Goal: Information Seeking & Learning: Check status

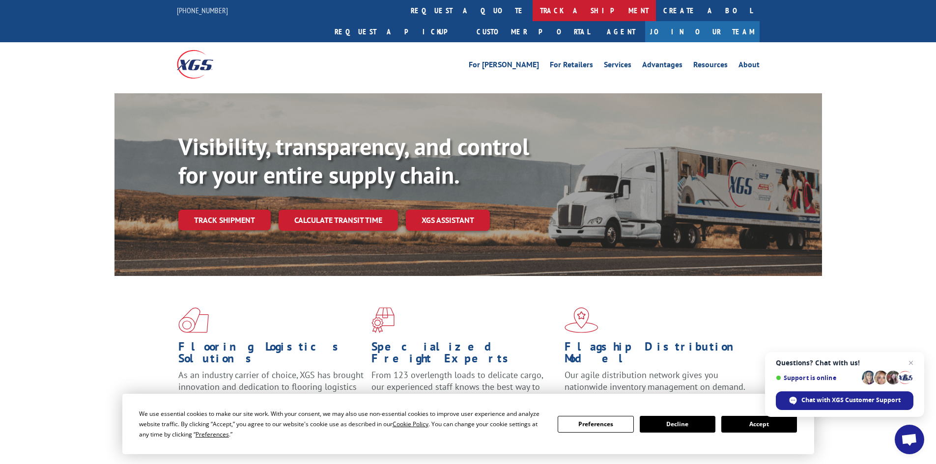
click at [533, 8] on link "track a shipment" at bounding box center [594, 10] width 123 height 21
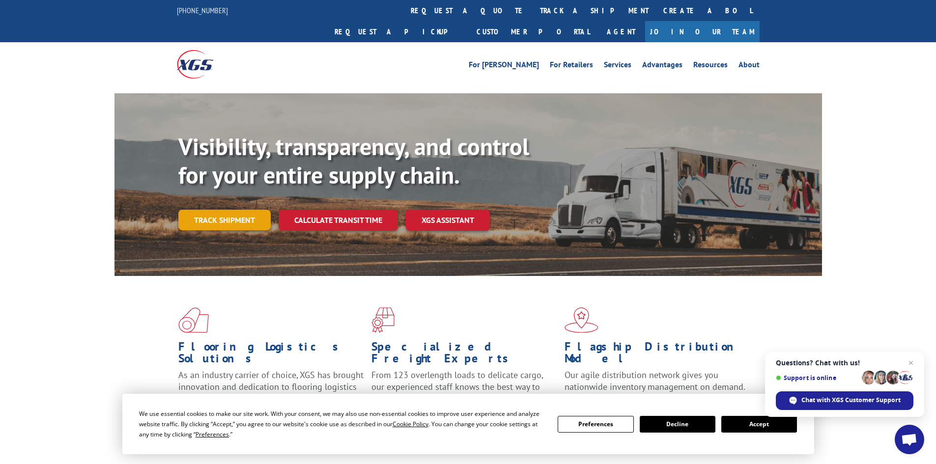
click at [220, 210] on link "Track shipment" at bounding box center [224, 220] width 92 height 21
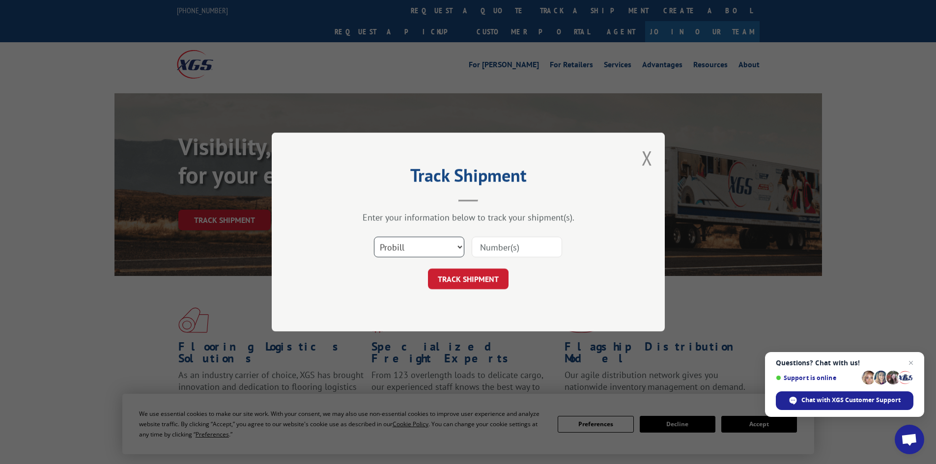
click at [394, 246] on select "Select category... Probill BOL PO" at bounding box center [419, 247] width 90 height 21
click at [517, 249] on input at bounding box center [517, 247] width 90 height 21
paste input "15983799"
type input "15983799"
click at [472, 280] on button "TRACK SHIPMENT" at bounding box center [468, 279] width 81 height 21
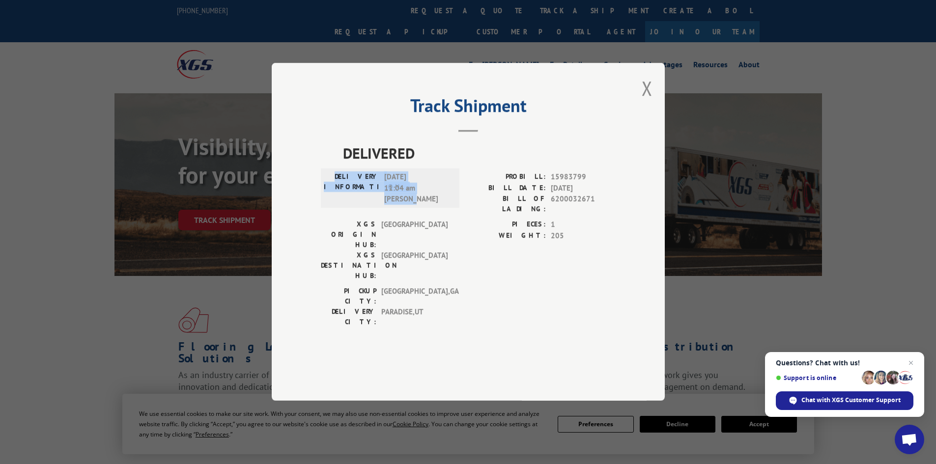
drag, startPoint x: 320, startPoint y: 203, endPoint x: 444, endPoint y: 232, distance: 127.9
click at [444, 232] on div "Track Shipment DELIVERED DELIVERY INFORMATION: [DATE] 11:04 am [PERSON_NAME]: 1…" at bounding box center [468, 232] width 393 height 338
copy div "DELIVERY INFORMATION: 08/21/2025 11:04 am Jeremy H"
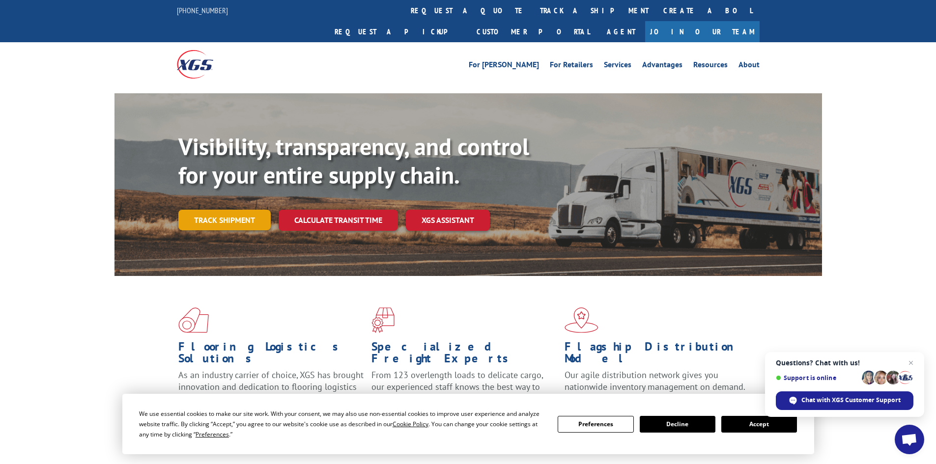
click at [221, 210] on link "Track shipment" at bounding box center [224, 220] width 92 height 21
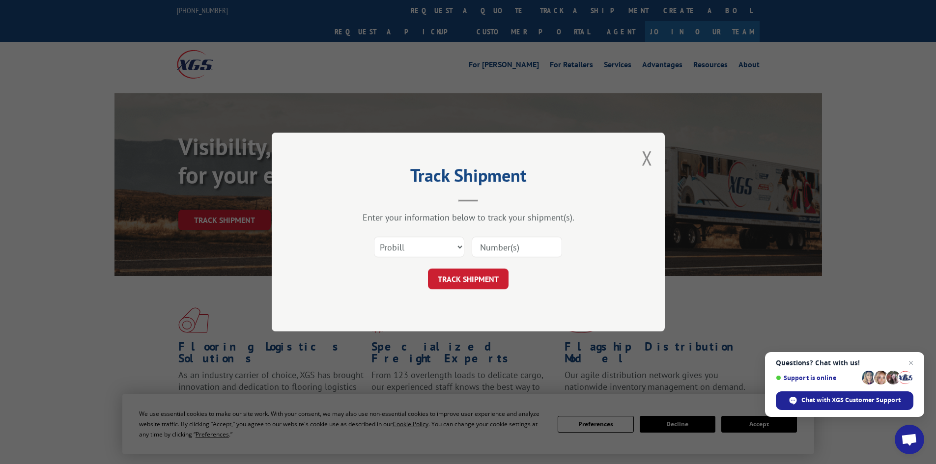
click at [509, 249] on input at bounding box center [517, 247] width 90 height 21
paste input "15983799"
type input "15983799"
click at [468, 276] on button "TRACK SHIPMENT" at bounding box center [468, 279] width 81 height 21
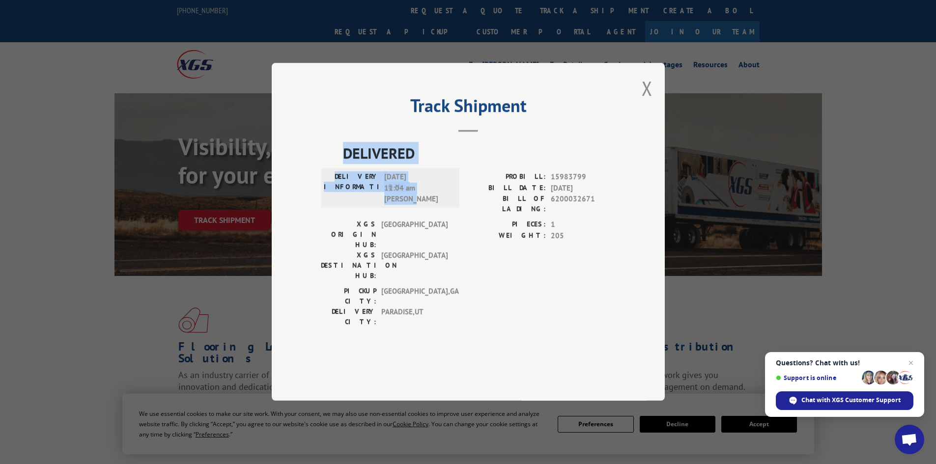
drag, startPoint x: 327, startPoint y: 176, endPoint x: 429, endPoint y: 232, distance: 116.4
click at [429, 232] on div "DELIVERED DELIVERY INFORMATION: [DATE] 11:04 am [PERSON_NAME]: 15983799 BILL DA…" at bounding box center [468, 238] width 295 height 190
copy div "DELIVERED DELIVERY INFORMATION: [DATE] 11:04 am [PERSON_NAME]"
